Goal: Information Seeking & Learning: Compare options

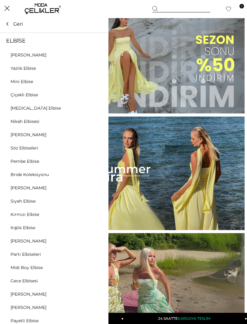
click at [100, 96] on icon at bounding box center [101, 95] width 2 height 4
click at [37, 54] on link "[PERSON_NAME]" at bounding box center [28, 54] width 57 height 5
click at [26, 57] on link "[PERSON_NAME]" at bounding box center [28, 54] width 57 height 5
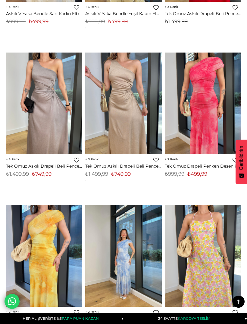
scroll to position [3684, 0]
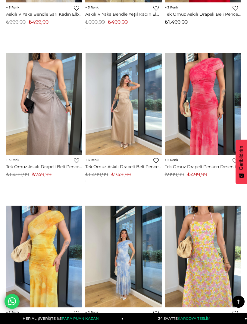
click at [128, 132] on img at bounding box center [123, 104] width 76 height 102
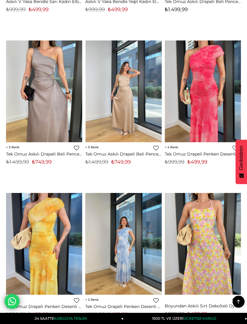
click at [125, 151] on link "Tek Omuz Askılı Drapeli Beli Pencere Detaylı Direlen Taş Kadın Elbise 25Y501" at bounding box center [123, 153] width 76 height 5
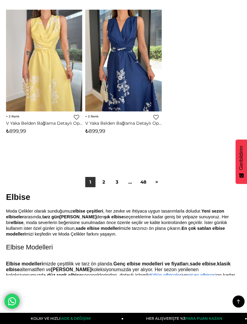
scroll to position [4037, 0]
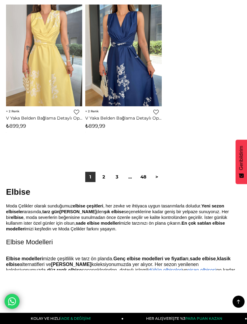
click at [102, 173] on link "2" at bounding box center [104, 177] width 10 height 10
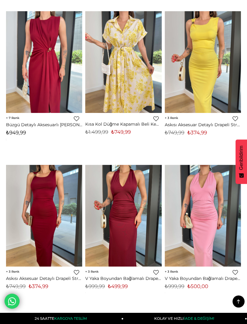
scroll to position [1596, 0]
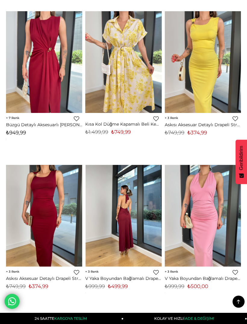
click at [144, 213] on img at bounding box center [123, 216] width 76 height 102
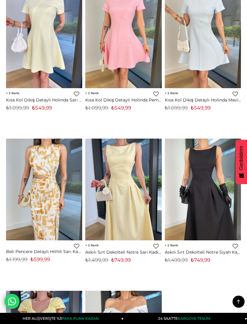
scroll to position [3759, 0]
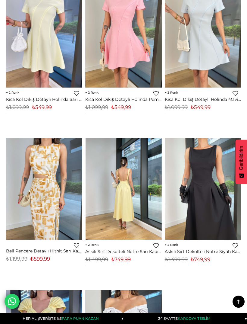
click at [147, 213] on img at bounding box center [123, 189] width 76 height 102
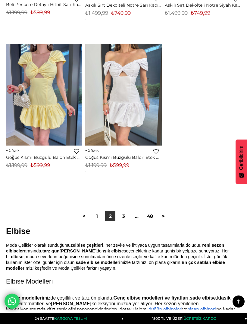
scroll to position [4005, 0]
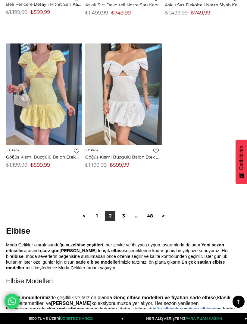
click at [123, 211] on link "3" at bounding box center [124, 216] width 10 height 10
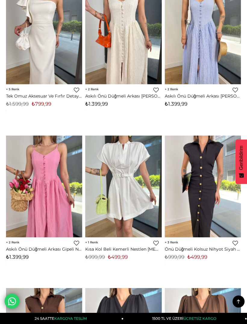
scroll to position [2550, 0]
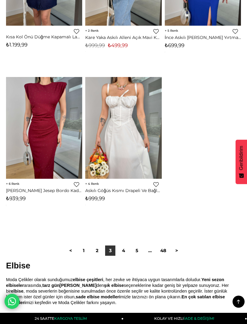
click at [127, 246] on link "4" at bounding box center [124, 250] width 10 height 10
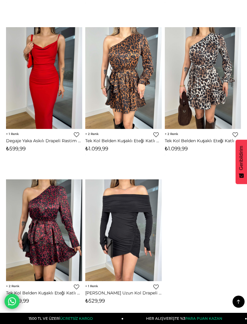
scroll to position [3872, 0]
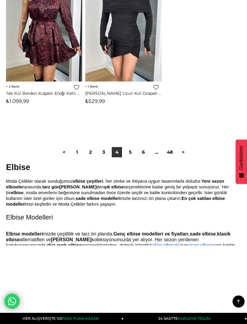
click at [108, 147] on link "3" at bounding box center [104, 152] width 10 height 10
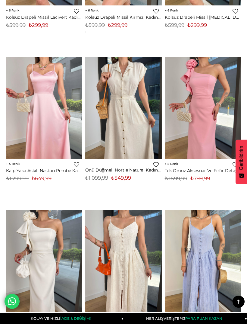
scroll to position [2323, 0]
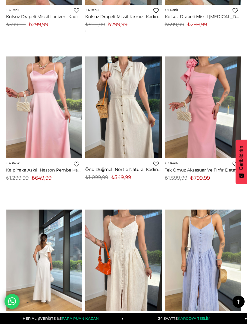
click at [67, 231] on img at bounding box center [44, 260] width 76 height 102
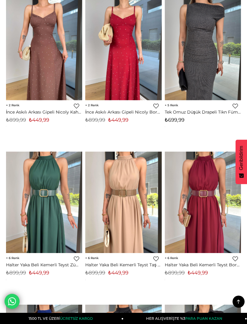
scroll to position [3295, 0]
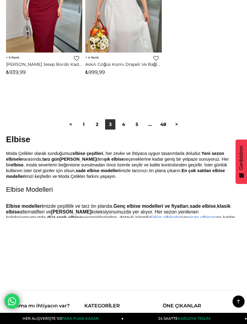
click at [135, 119] on link "5" at bounding box center [137, 124] width 10 height 10
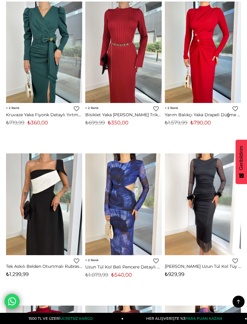
scroll to position [2068, 0]
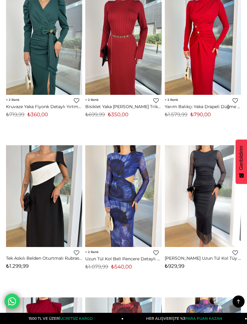
click at [64, 227] on img at bounding box center [44, 196] width 76 height 102
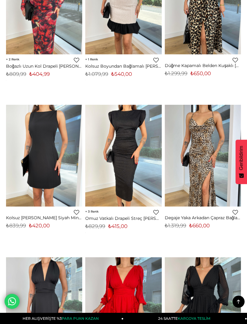
scroll to position [2572, 0]
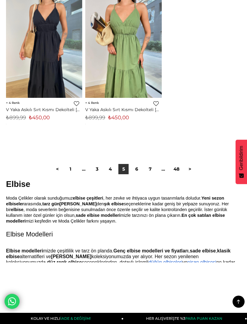
click at [140, 164] on link "6" at bounding box center [137, 169] width 10 height 10
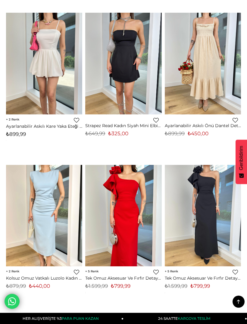
scroll to position [2075, 0]
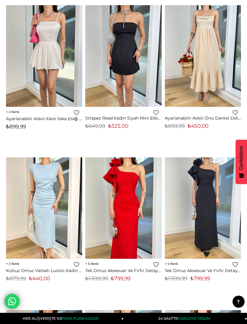
click at [55, 233] on img at bounding box center [44, 208] width 76 height 102
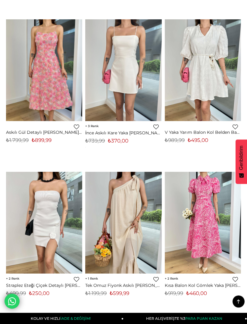
scroll to position [2671, 0]
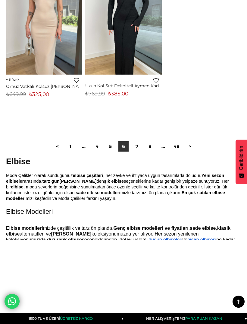
click at [141, 141] on link "7" at bounding box center [137, 146] width 10 height 10
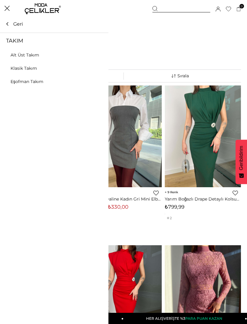
click at [102, 133] on icon at bounding box center [101, 134] width 4 height 4
click at [34, 57] on link "Alt Üst Takım" at bounding box center [25, 54] width 50 height 5
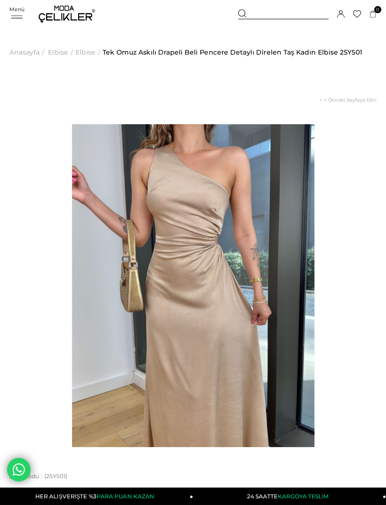
scroll to position [18, 0]
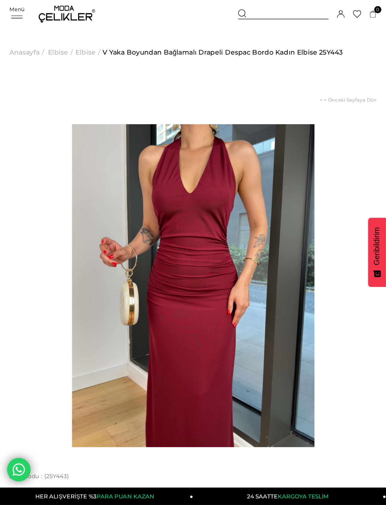
scroll to position [18, 0]
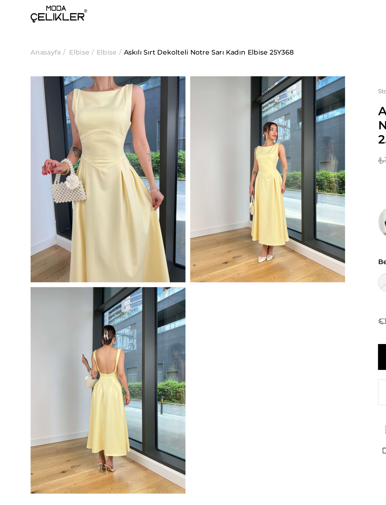
scroll to position [18, 0]
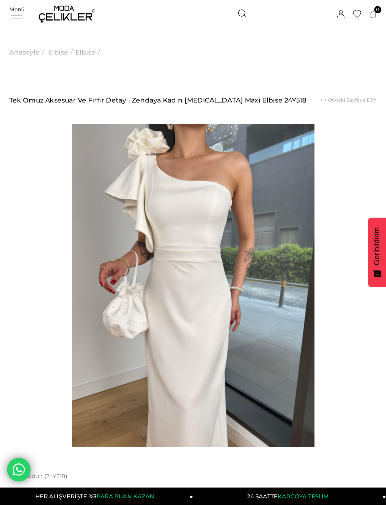
scroll to position [18, 0]
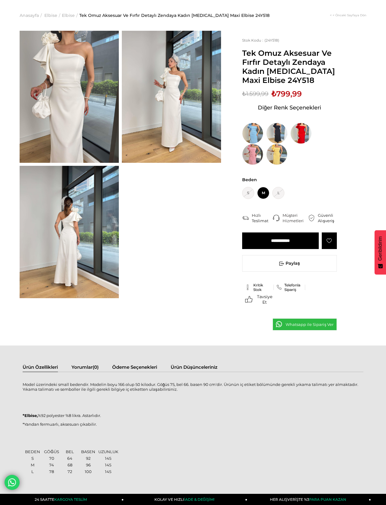
click at [247, 159] on img at bounding box center [276, 154] width 21 height 21
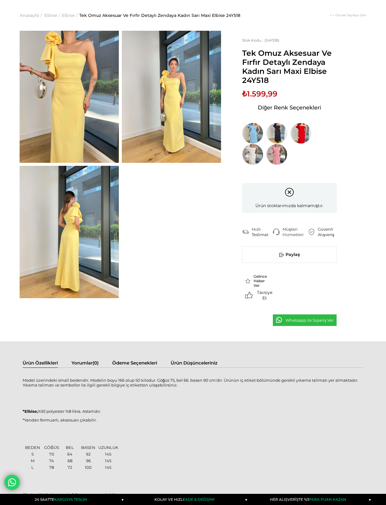
scroll to position [18, 0]
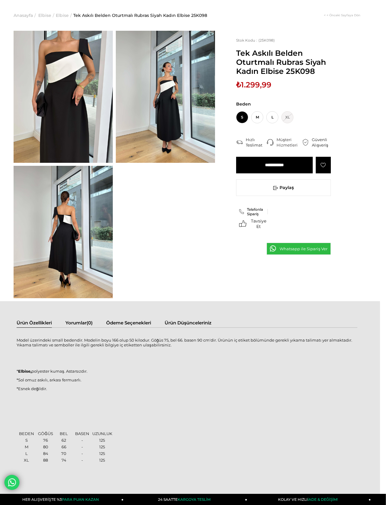
scroll to position [18, 0]
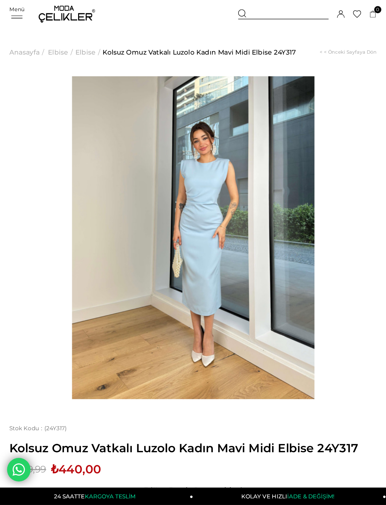
scroll to position [18, 0]
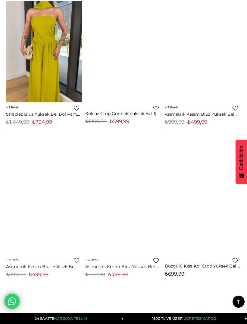
scroll to position [685, 0]
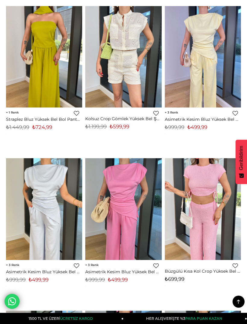
click at [221, 96] on img at bounding box center [203, 57] width 76 height 102
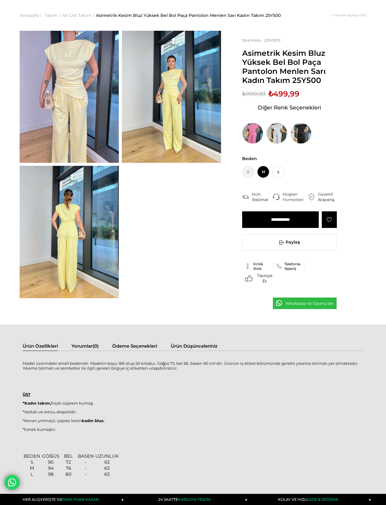
scroll to position [18, 0]
click at [247, 144] on img at bounding box center [276, 133] width 21 height 21
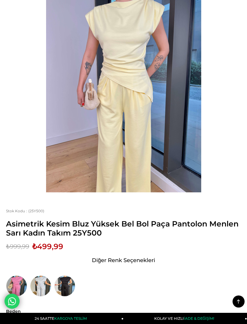
scroll to position [93, 0]
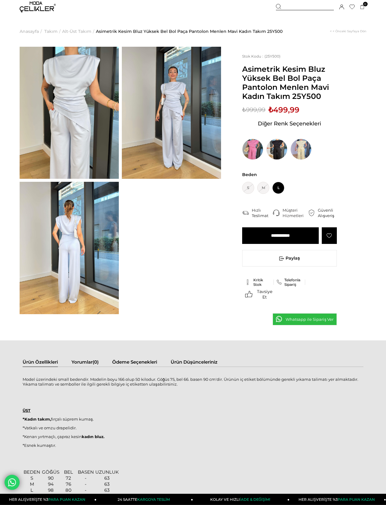
scroll to position [2, 0]
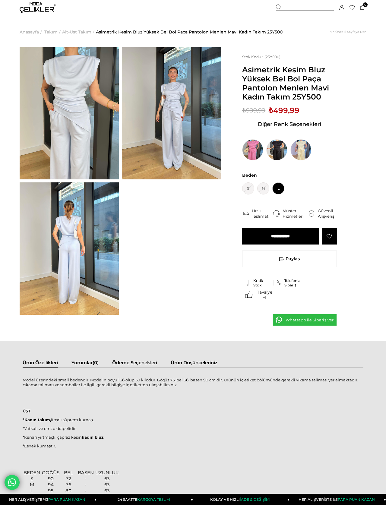
click at [97, 179] on img at bounding box center [69, 113] width 99 height 132
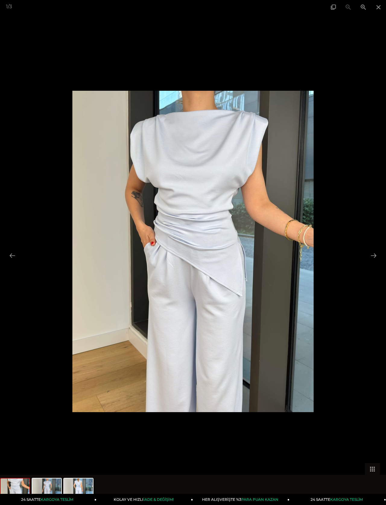
click at [247, 5] on span at bounding box center [378, 7] width 15 height 14
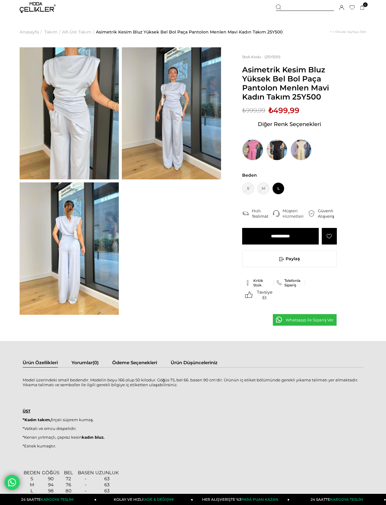
scroll to position [1, 0]
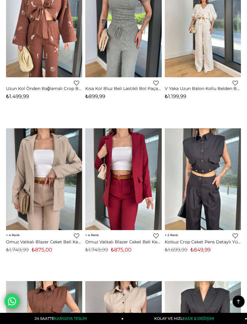
scroll to position [2698, 0]
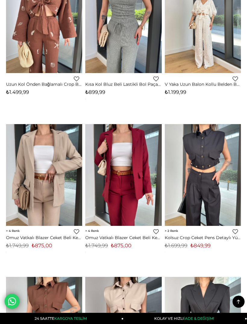
click at [125, 238] on link "Omuz Vatkalı Blazer Ceket Beli Kemerli Pantolon Vans Bordo Kadın Takım 25Y229" at bounding box center [123, 237] width 76 height 5
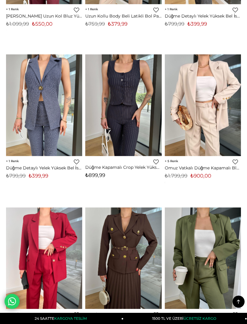
scroll to position [3225, 0]
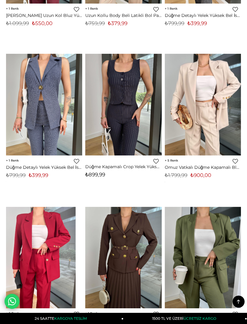
click at [65, 230] on img at bounding box center [37, 258] width 76 height 102
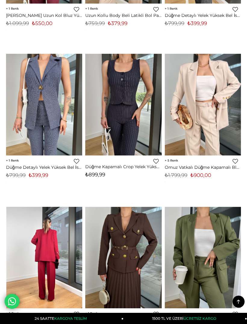
click at [71, 224] on img at bounding box center [44, 258] width 76 height 102
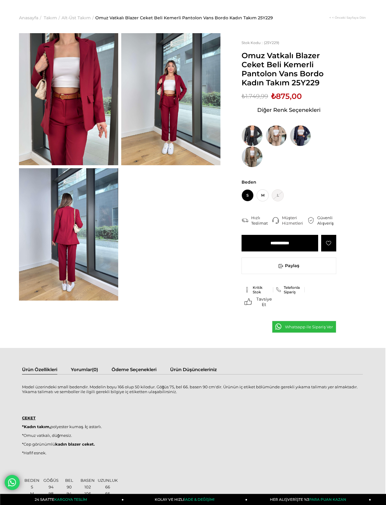
scroll to position [16, 0]
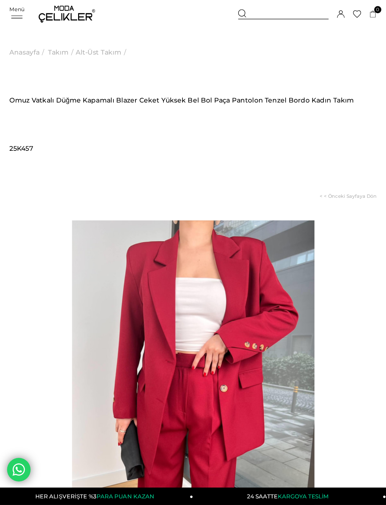
scroll to position [18, 0]
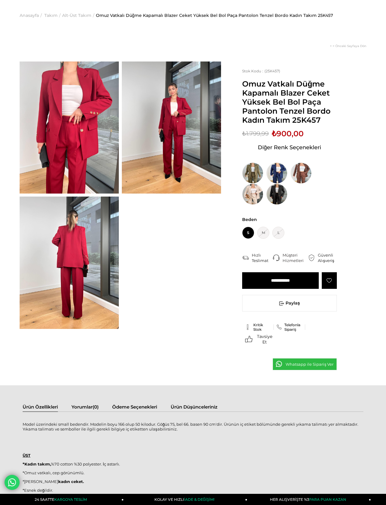
click at [247, 176] on img at bounding box center [252, 173] width 21 height 21
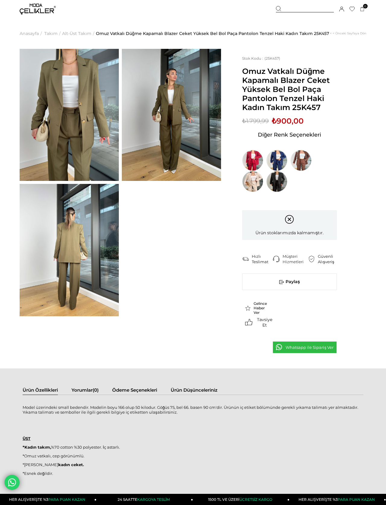
click at [247, 171] on img at bounding box center [300, 160] width 21 height 21
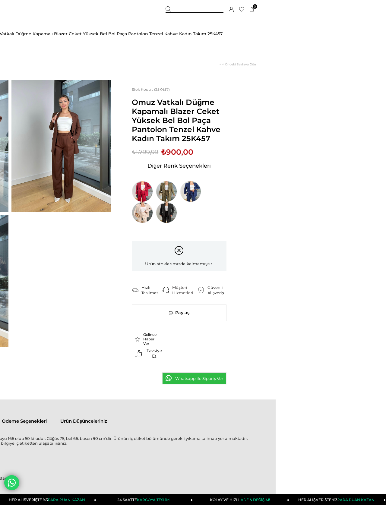
scroll to position [0, 110]
